Goal: Task Accomplishment & Management: Manage account settings

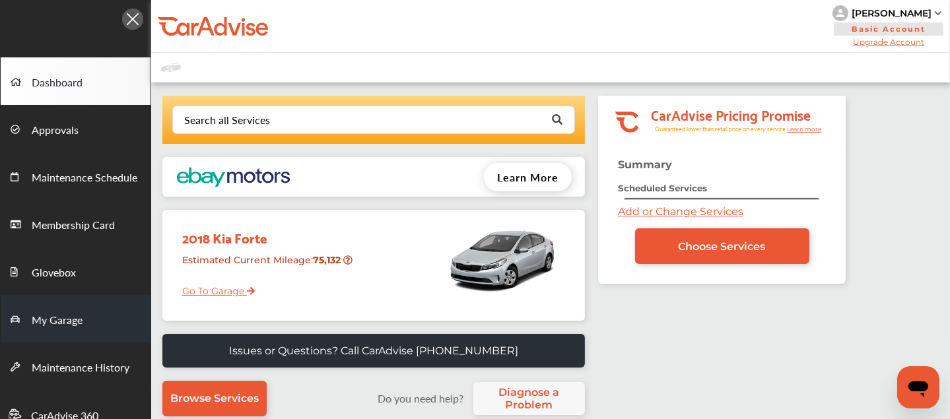
click at [74, 314] on span "My Garage" at bounding box center [57, 320] width 51 height 17
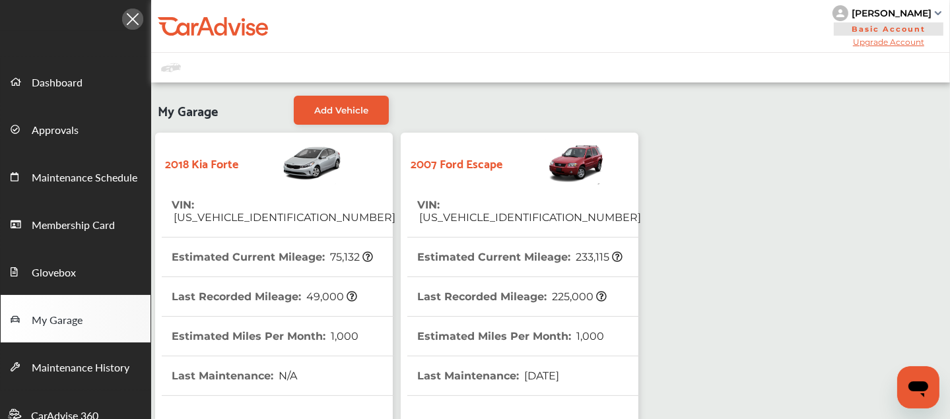
scroll to position [375, 0]
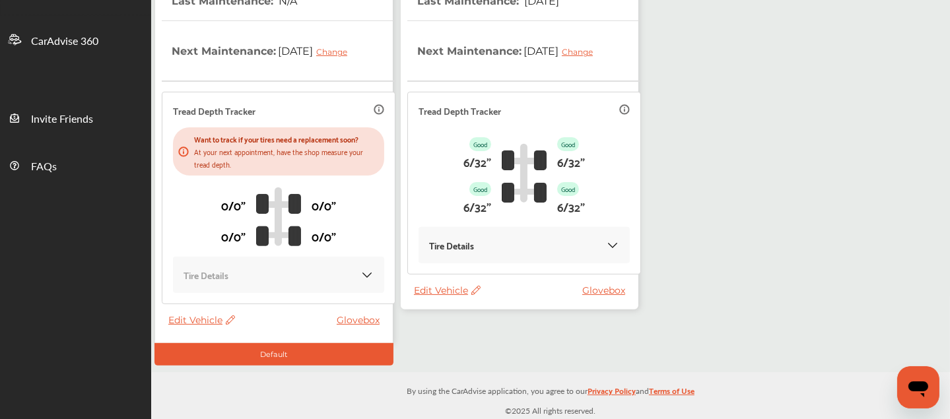
click at [448, 292] on span "Edit Vehicle" at bounding box center [447, 291] width 67 height 12
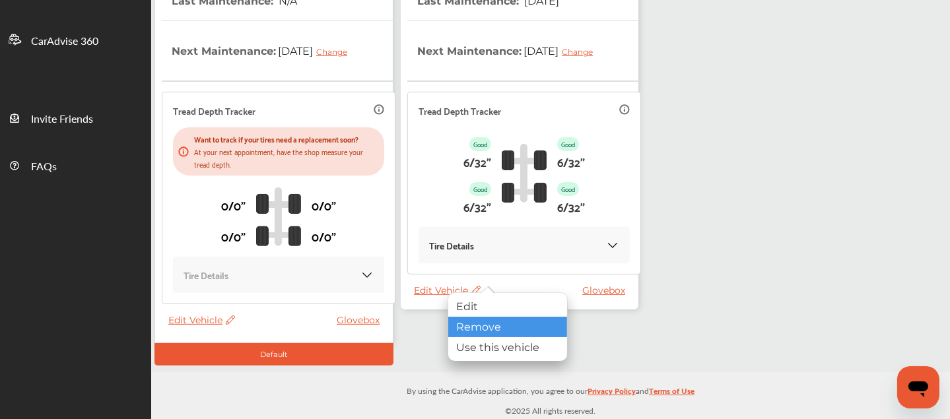
click at [481, 320] on div "Remove" at bounding box center [507, 327] width 119 height 20
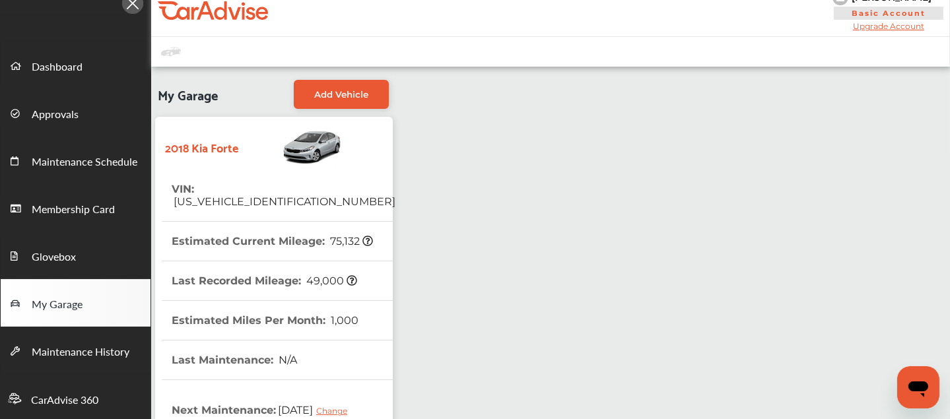
scroll to position [16, 0]
click at [360, 90] on span "Add Vehicle" at bounding box center [341, 94] width 54 height 11
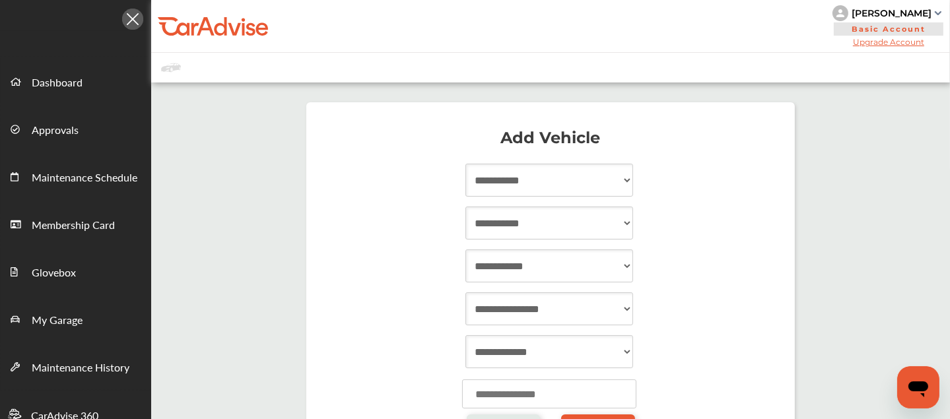
scroll to position [153, 0]
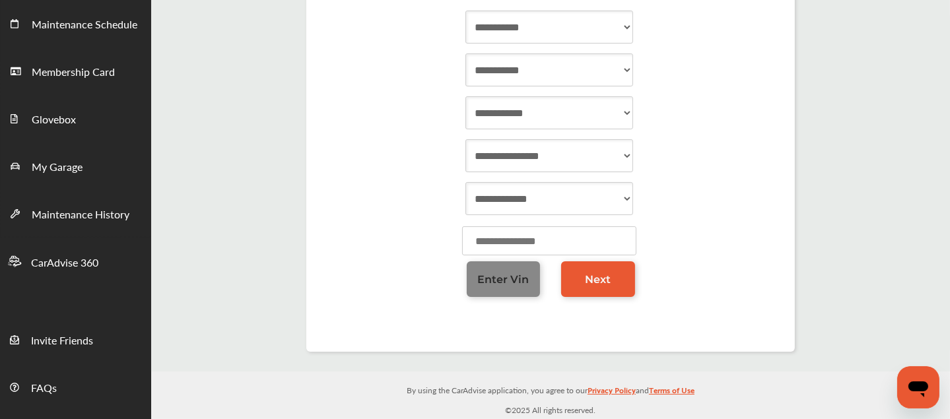
click at [486, 277] on span "Enter Vin" at bounding box center [502, 279] width 51 height 13
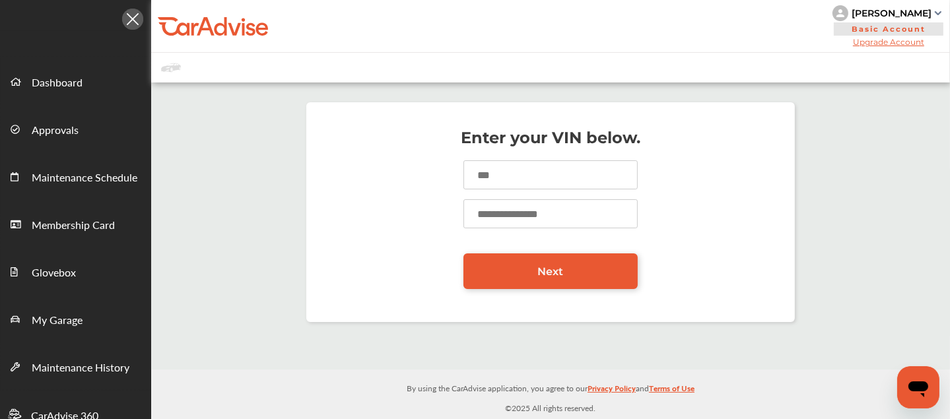
click at [510, 184] on input at bounding box center [550, 174] width 174 height 29
type input "**********"
click at [504, 208] on input "number" at bounding box center [550, 213] width 174 height 29
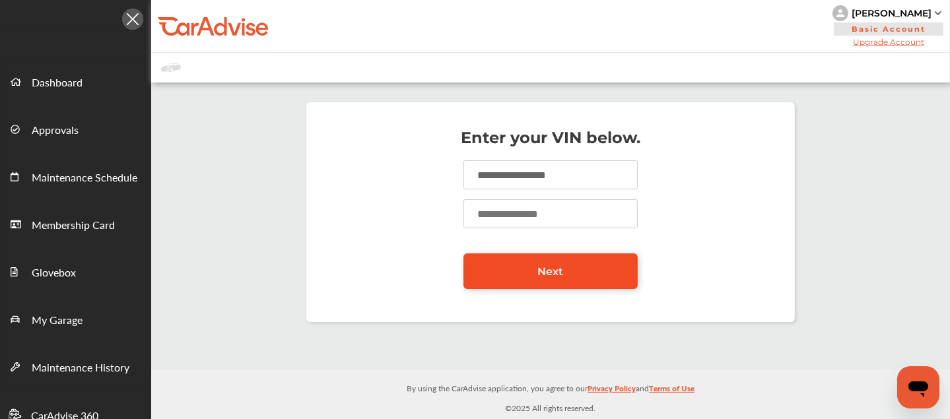
type input "*****"
click at [538, 267] on span "Next" at bounding box center [551, 271] width 26 height 13
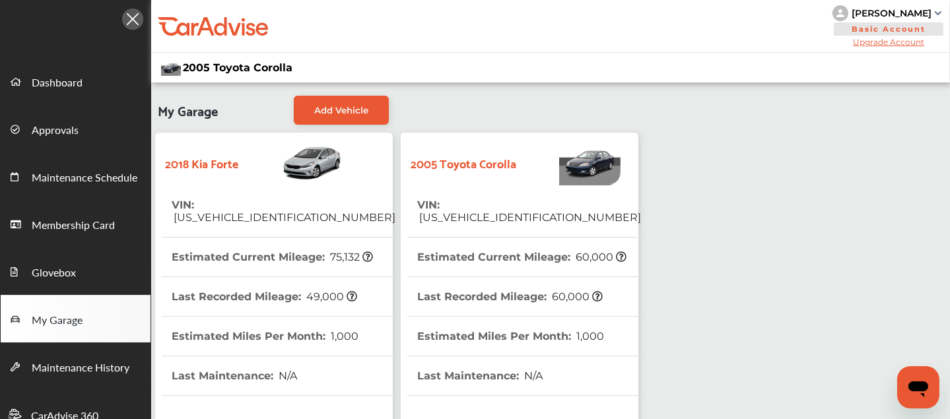
click at [510, 211] on span "1NXBR32E452387611" at bounding box center [529, 217] width 224 height 13
copy span "1NXBR32E452387611"
click at [566, 68] on div "2005 Toyota Corolla" at bounding box center [550, 68] width 799 height 30
